Goal: Task Accomplishment & Management: Manage account settings

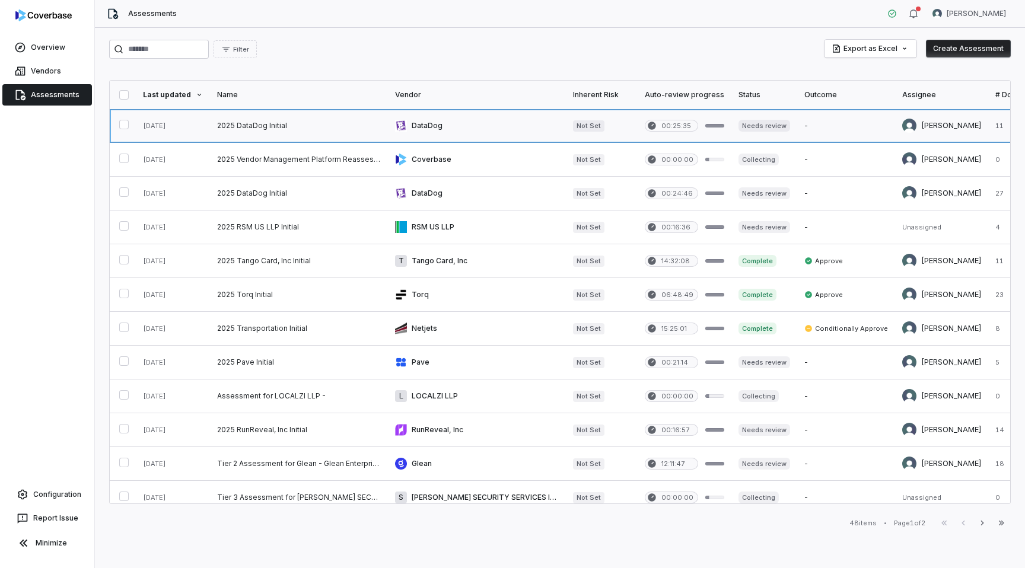
click at [435, 124] on link at bounding box center [477, 125] width 178 height 33
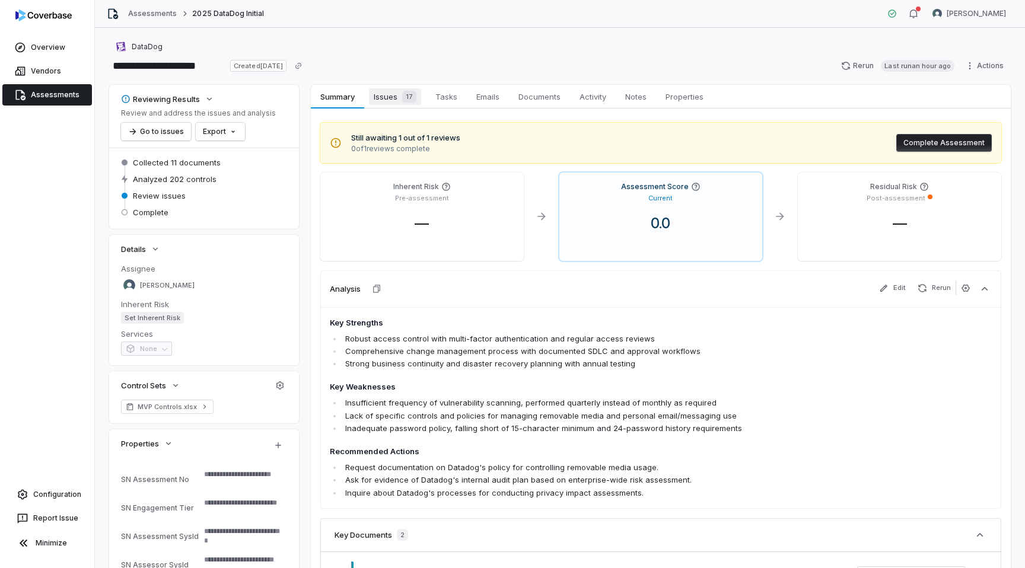
click at [386, 97] on span "Issues 17" at bounding box center [395, 96] width 52 height 17
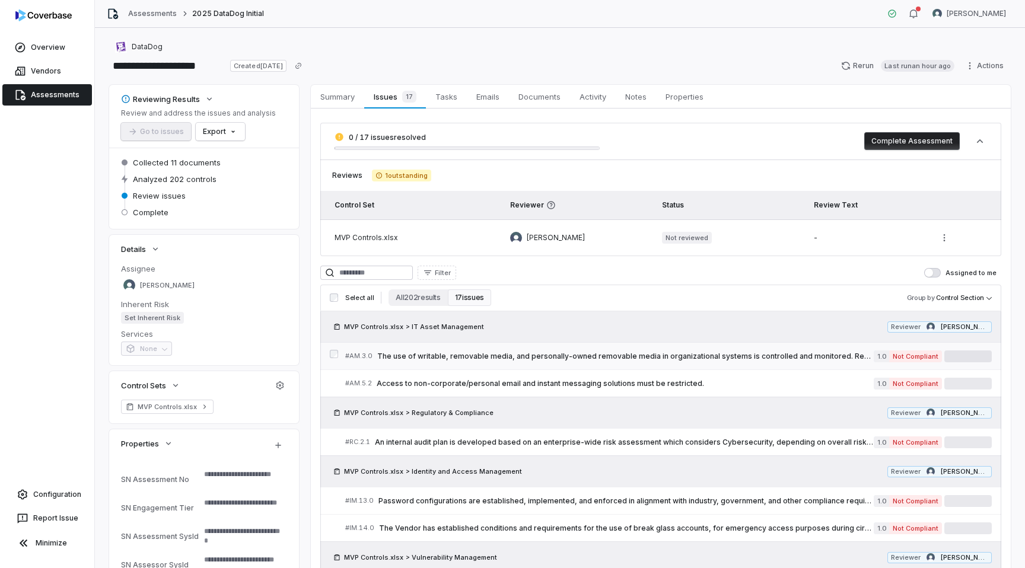
click at [546, 358] on span "The use of writable, removable media, and personally-owned removable media in o…" at bounding box center [625, 356] width 496 height 9
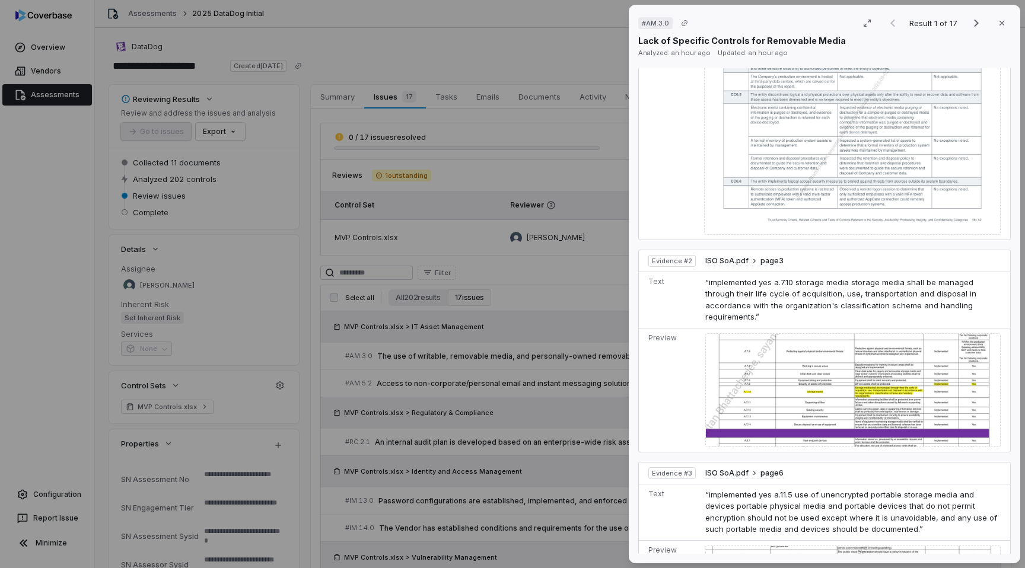
scroll to position [739, 0]
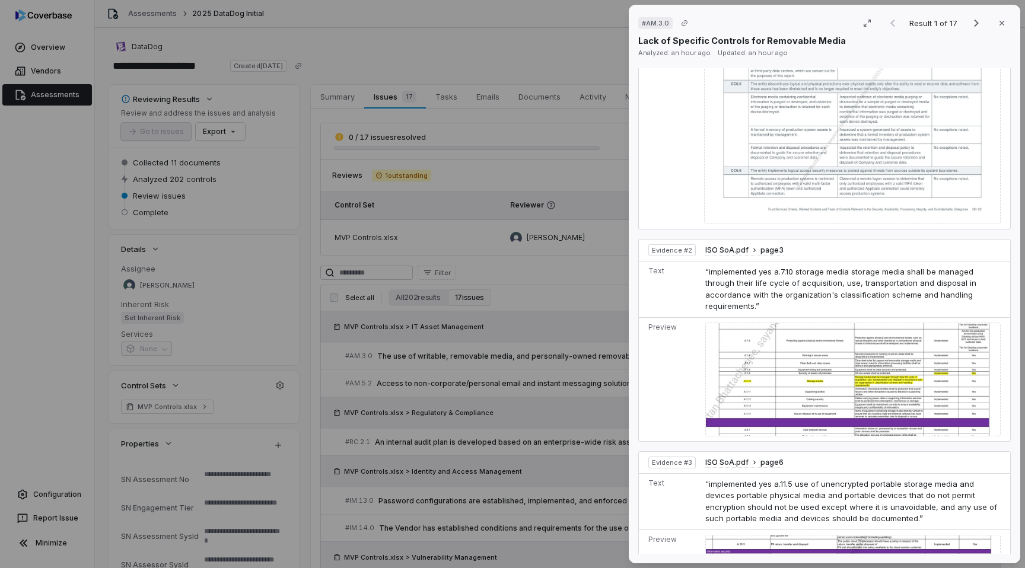
click at [528, 308] on div "# AM.3.0 Result 1 of 17 Close Lack of Specific Controls for Removable Media Ana…" at bounding box center [512, 284] width 1025 height 568
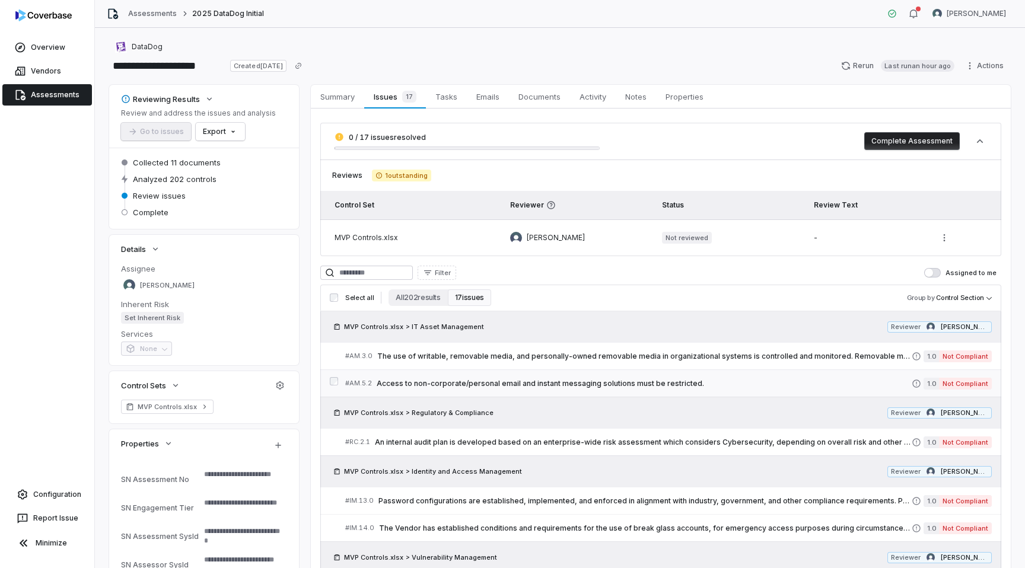
click at [554, 380] on span "Access to non-corporate/personal email and instant messaging solutions must be …" at bounding box center [644, 383] width 535 height 9
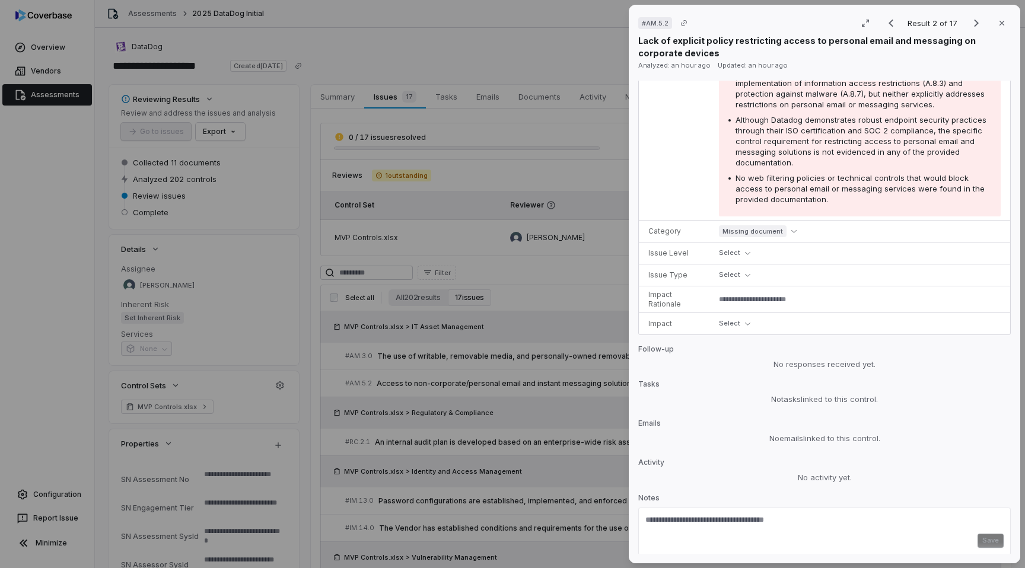
scroll to position [412, 0]
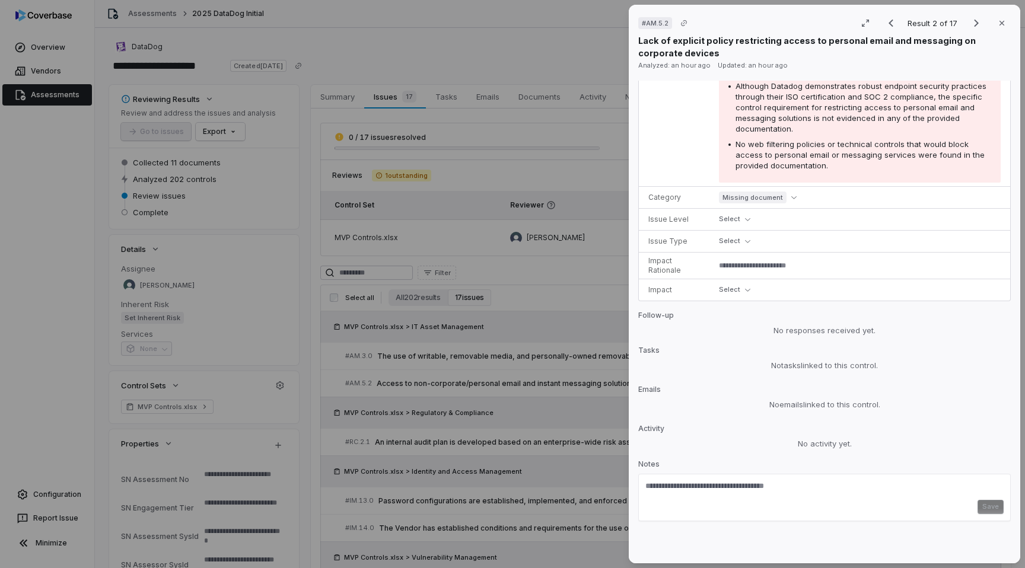
click at [584, 173] on div "# AM.5.2 Result 2 of 17 Close Lack of explicit policy restricting access to per…" at bounding box center [512, 284] width 1025 height 568
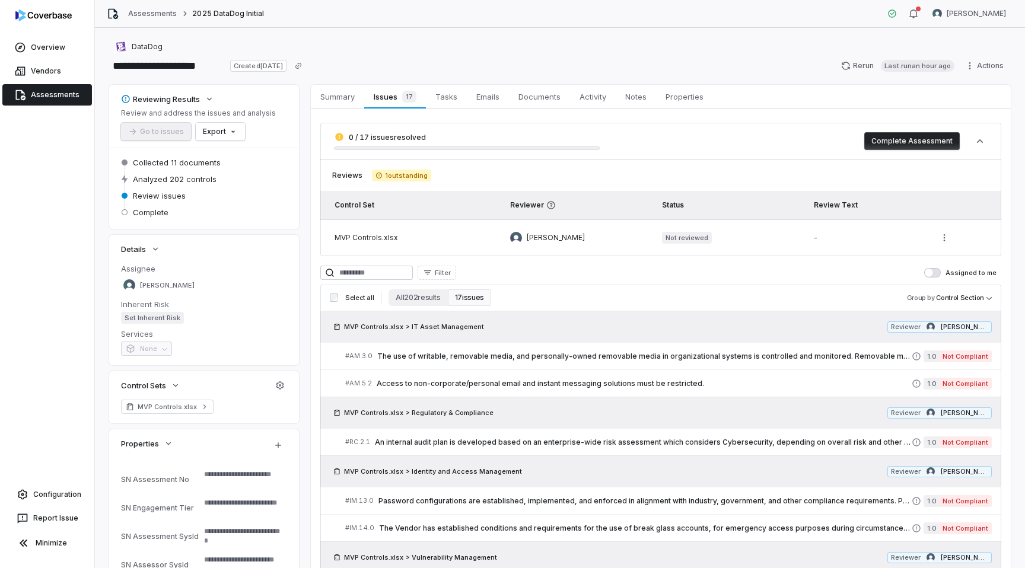
type textarea "*"
click at [75, 95] on link "Assessments" at bounding box center [47, 94] width 90 height 21
